Goal: Task Accomplishment & Management: Complete application form

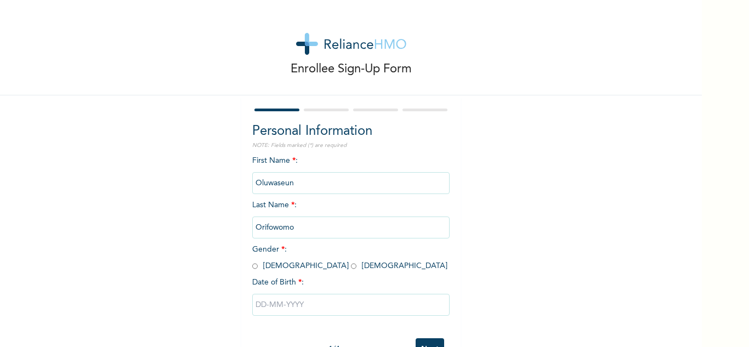
click at [351, 268] on input "radio" at bounding box center [353, 266] width 5 height 10
radio input "true"
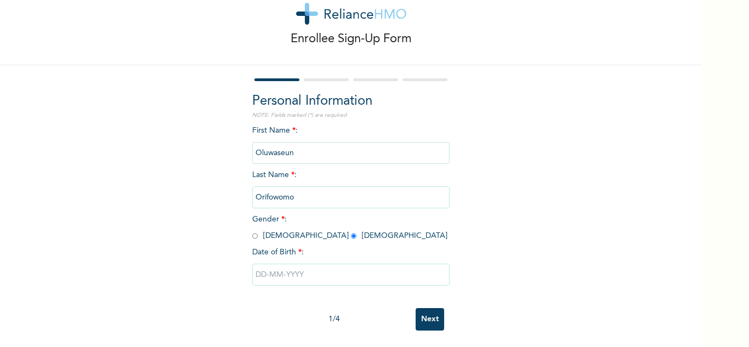
scroll to position [38, 0]
click at [304, 273] on input "text" at bounding box center [350, 275] width 197 height 22
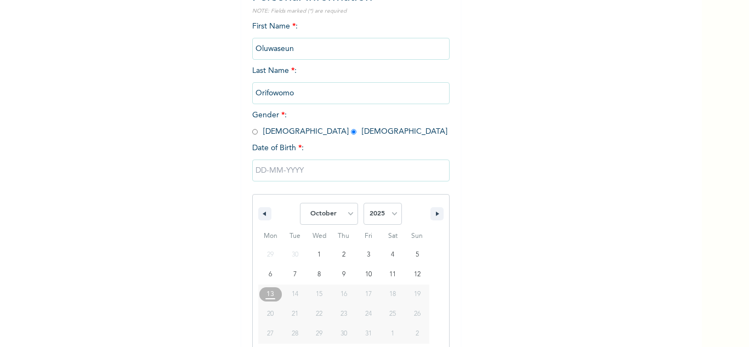
scroll to position [151, 0]
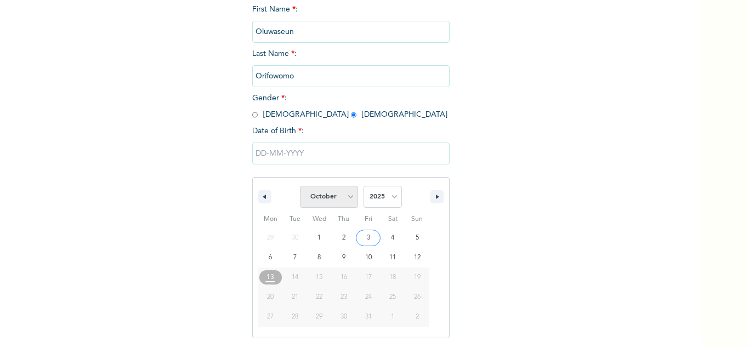
click at [346, 197] on select "January February March April May June July August September October November De…" at bounding box center [329, 197] width 58 height 22
select select "4"
click at [300, 186] on select "January February March April May June July August September October November De…" at bounding box center [329, 197] width 58 height 22
click at [392, 195] on select "2025 2024 2023 2022 2021 2020 2019 2018 2017 2016 2015 2014 2013 2012 2011 2010…" at bounding box center [383, 197] width 38 height 22
select select "1992"
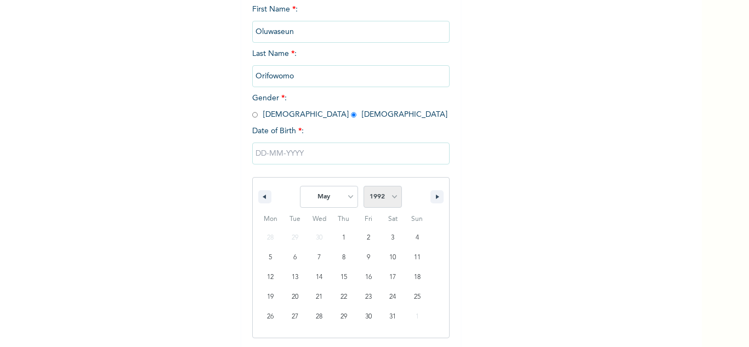
click at [364, 186] on select "2025 2024 2023 2022 2021 2020 2019 2018 2017 2016 2015 2014 2013 2012 2011 2010…" at bounding box center [383, 197] width 38 height 22
type input "[DATE]"
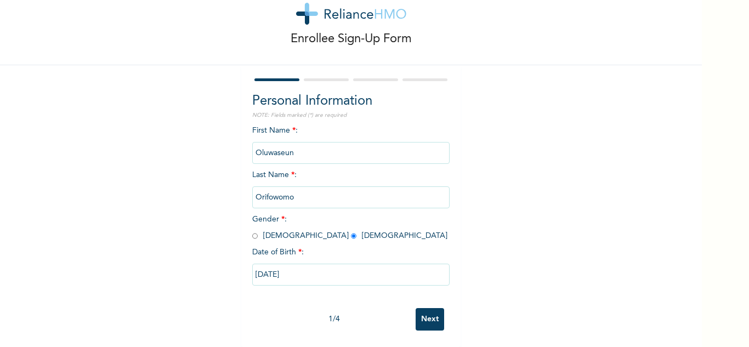
click at [423, 314] on input "Next" at bounding box center [430, 319] width 29 height 22
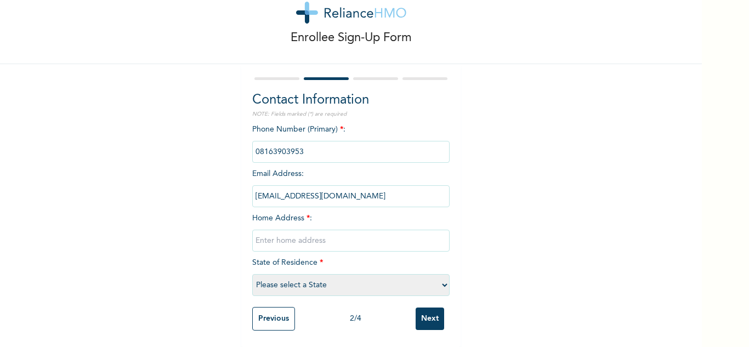
click at [279, 233] on input "text" at bounding box center [350, 241] width 197 height 22
type input "[STREET_ADDRESS]"
click at [326, 279] on select "Please select a State [PERSON_NAME] (FCT) [PERSON_NAME] Ibom [GEOGRAPHIC_DATA] …" at bounding box center [350, 285] width 197 height 22
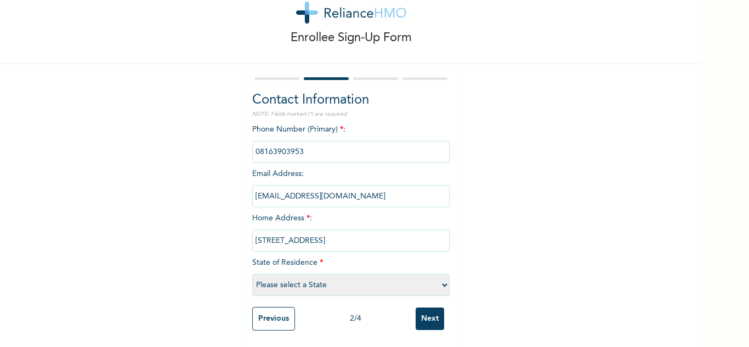
select select "25"
click at [252, 274] on select "Please select a State [PERSON_NAME] (FCT) [PERSON_NAME] Ibom [GEOGRAPHIC_DATA] …" at bounding box center [350, 285] width 197 height 22
click at [427, 311] on input "Next" at bounding box center [430, 319] width 29 height 22
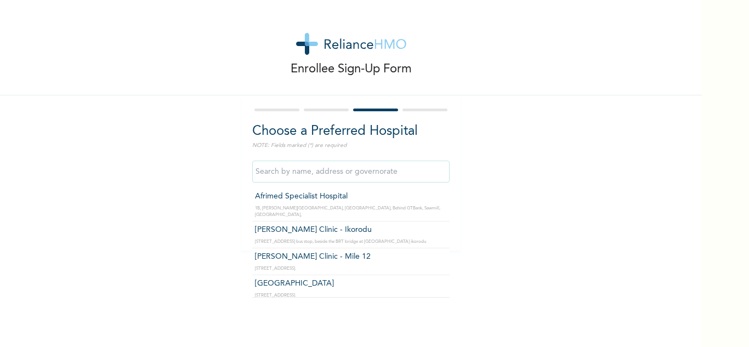
click at [320, 170] on input "text" at bounding box center [350, 172] width 197 height 22
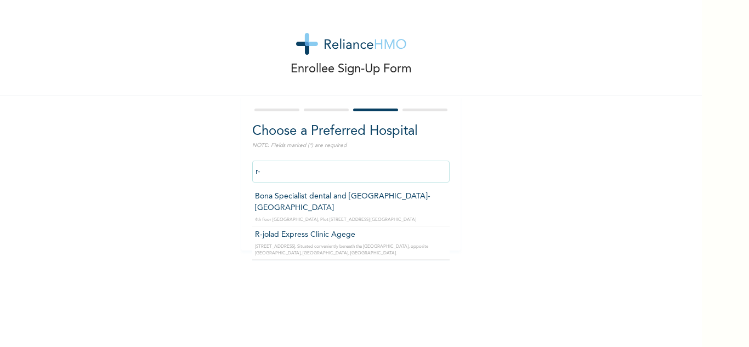
type input "r"
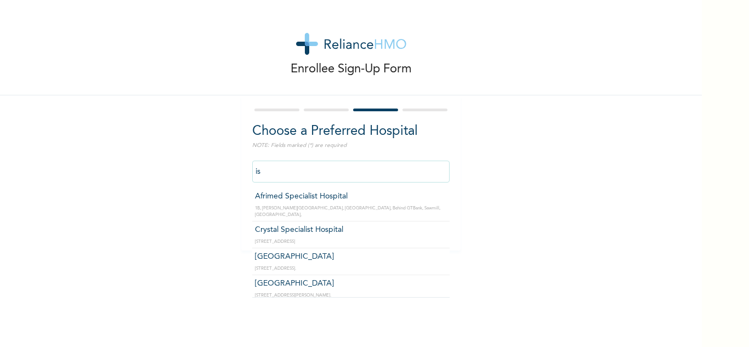
type input "i"
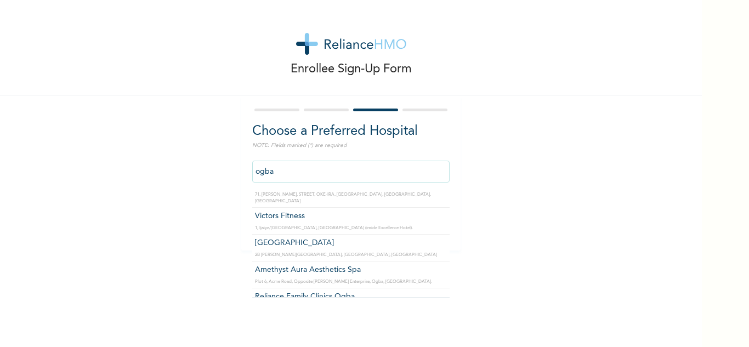
scroll to position [307, 0]
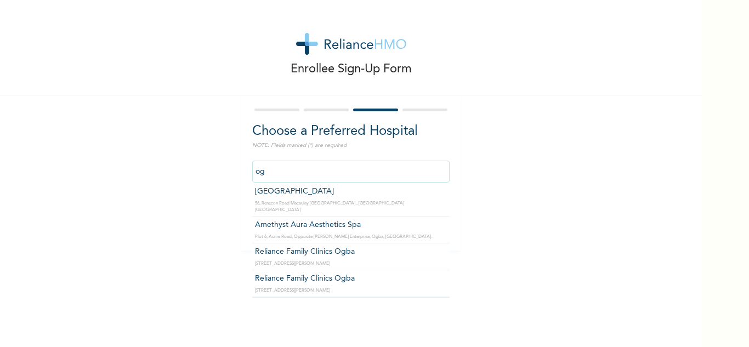
type input "o"
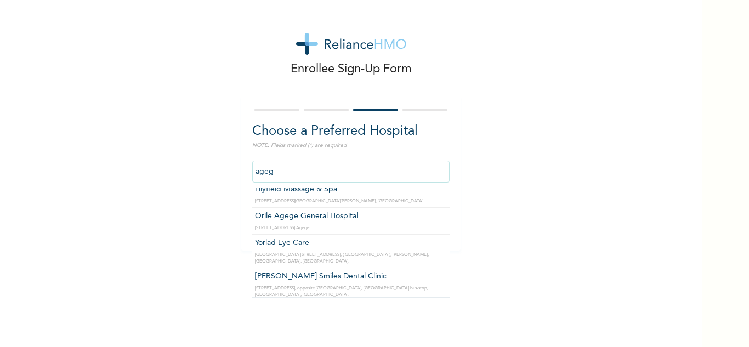
scroll to position [442, 0]
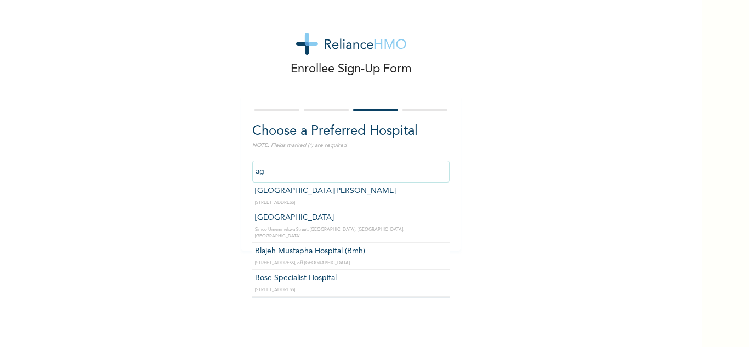
type input "a"
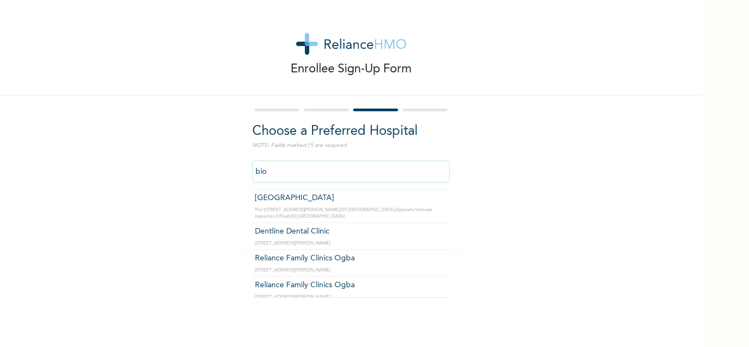
scroll to position [0, 0]
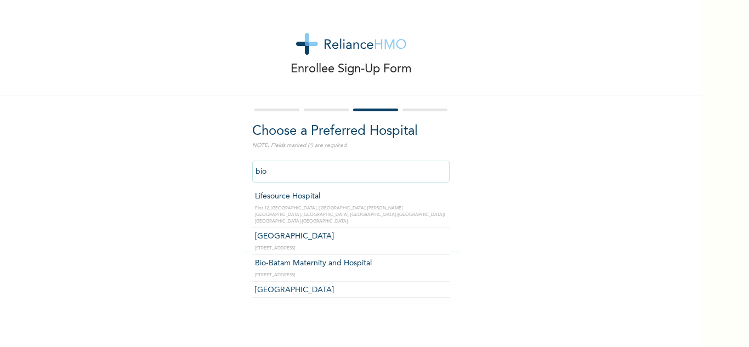
type input "Bio-Batam Maternity and Hospital"
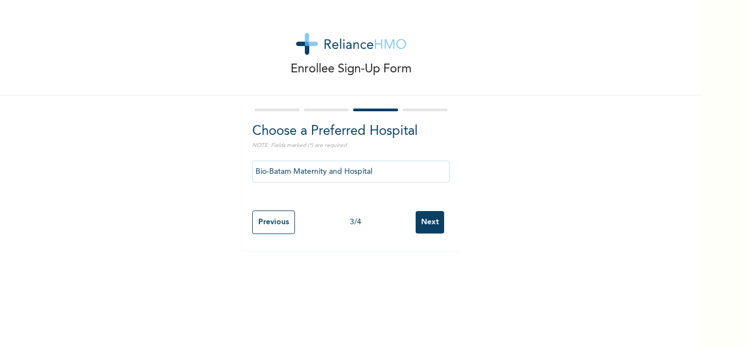
click at [429, 220] on input "Next" at bounding box center [430, 222] width 29 height 22
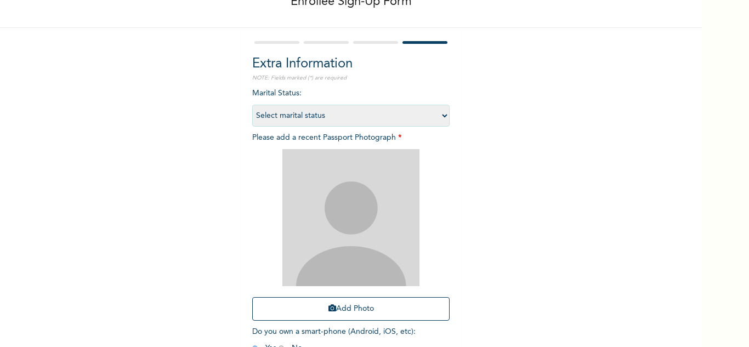
scroll to position [69, 0]
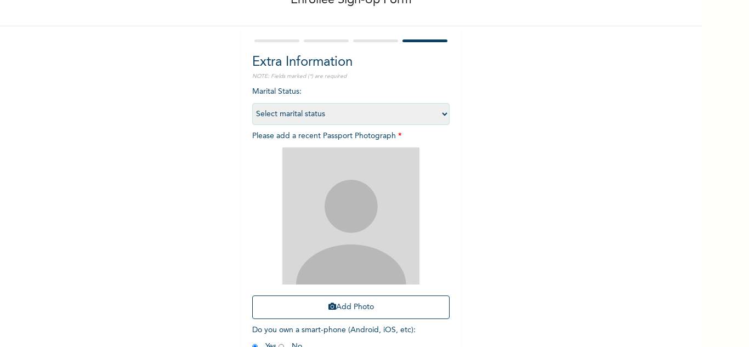
click at [442, 112] on select "Select marital status [DEMOGRAPHIC_DATA] Married [DEMOGRAPHIC_DATA] Widow/[DEMO…" at bounding box center [350, 114] width 197 height 22
select select "2"
click at [252, 103] on select "Select marital status [DEMOGRAPHIC_DATA] Married [DEMOGRAPHIC_DATA] Widow/[DEMO…" at bounding box center [350, 114] width 197 height 22
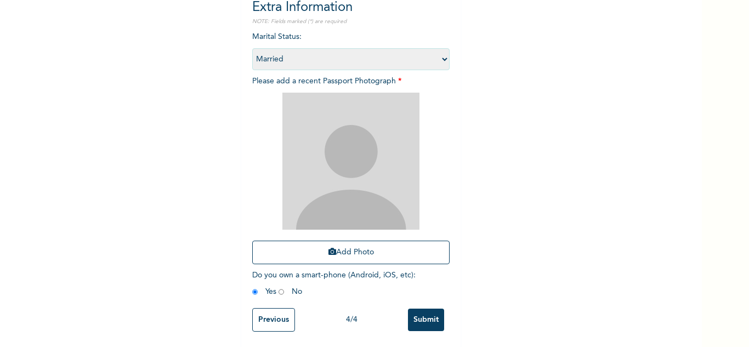
scroll to position [133, 0]
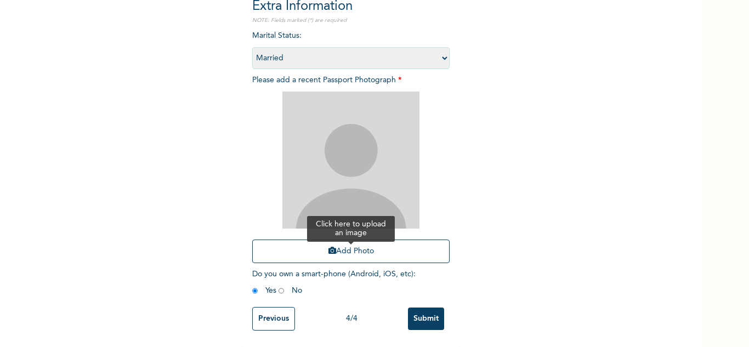
click at [331, 245] on button "Add Photo" at bounding box center [350, 252] width 197 height 24
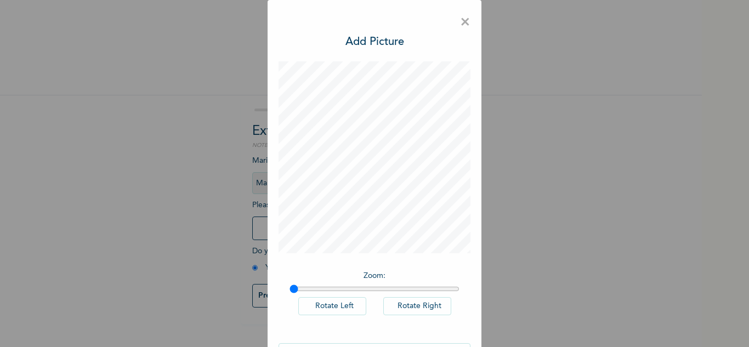
scroll to position [36, 0]
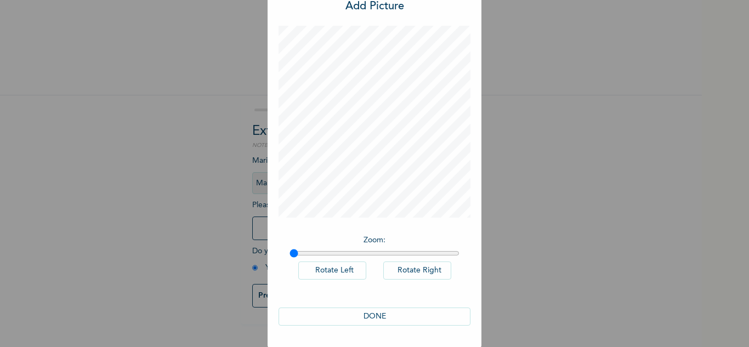
click at [390, 317] on button "DONE" at bounding box center [375, 317] width 192 height 18
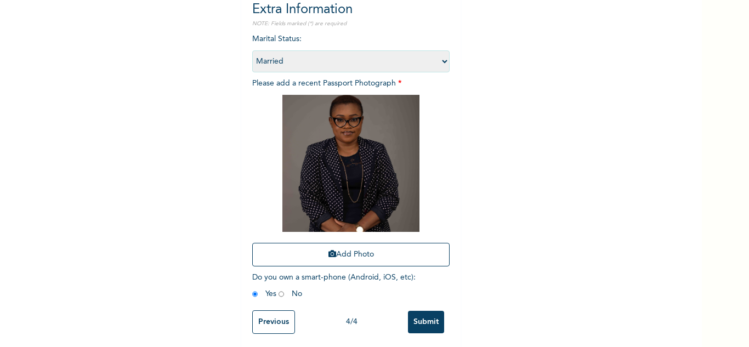
scroll to position [133, 0]
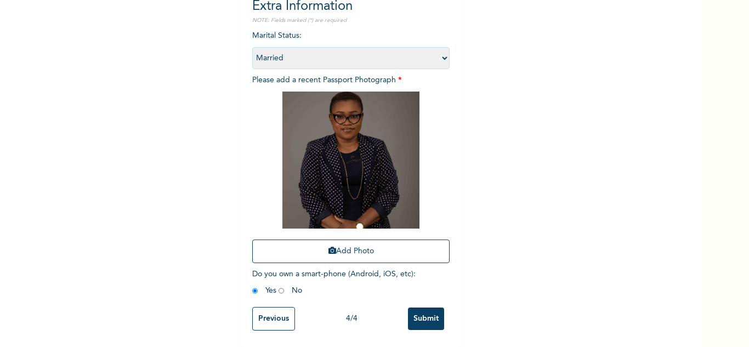
click at [418, 310] on input "Submit" at bounding box center [426, 319] width 36 height 22
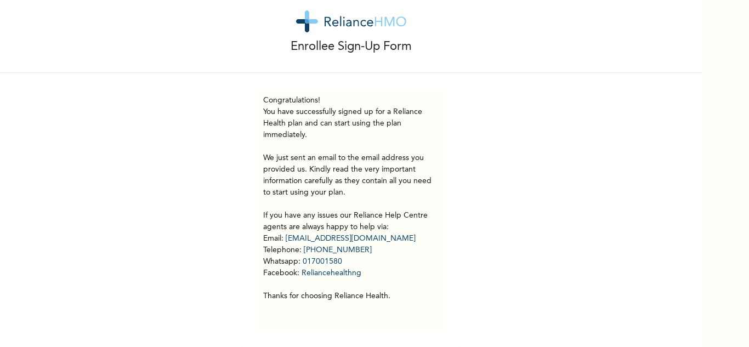
scroll to position [0, 0]
